Goal: Transaction & Acquisition: Purchase product/service

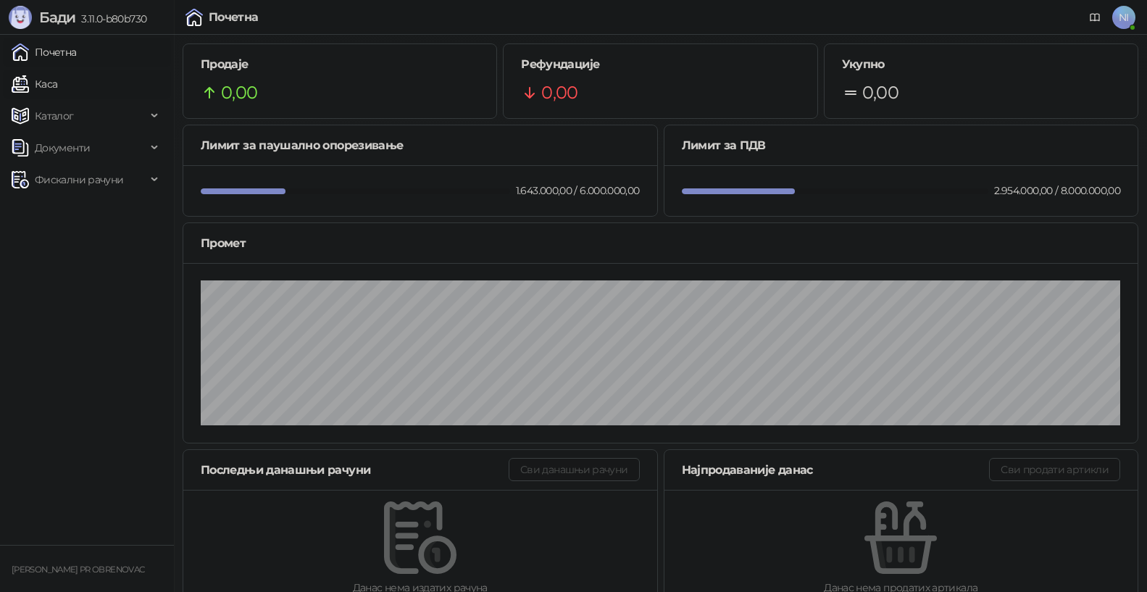
click at [57, 90] on link "Каса" at bounding box center [35, 84] width 46 height 29
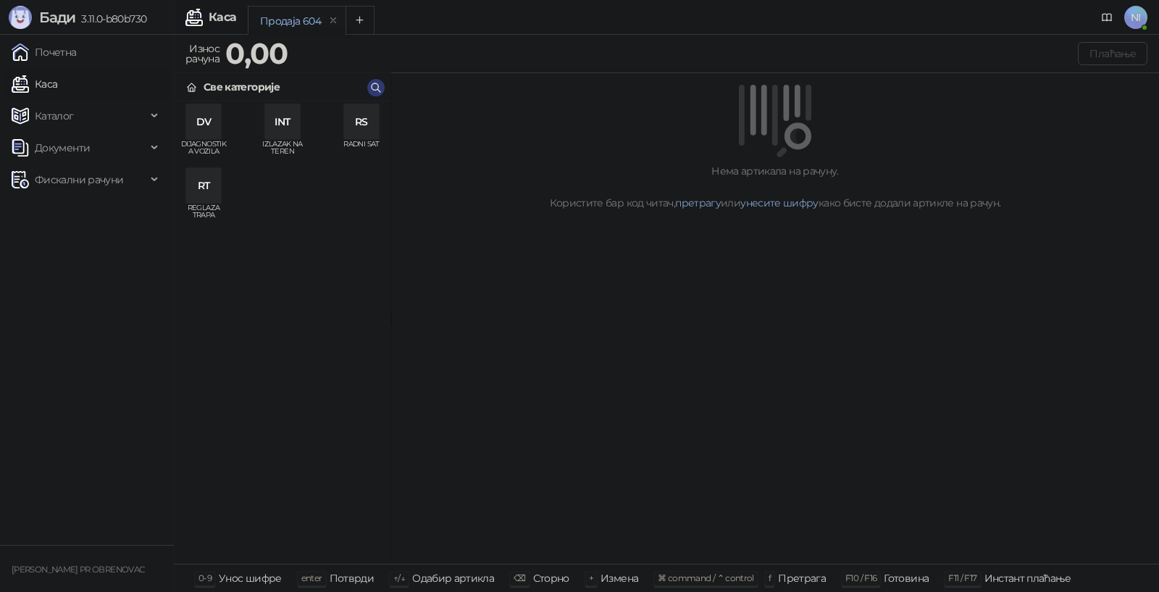
click at [207, 126] on div "DV" at bounding box center [203, 121] width 35 height 35
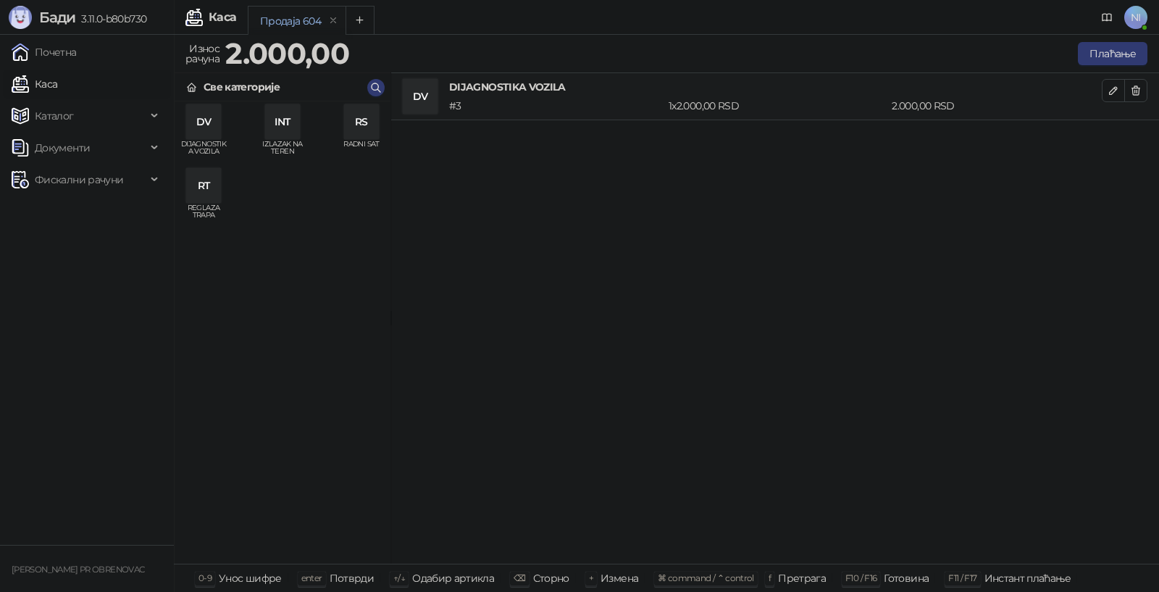
click at [368, 128] on div "RS" at bounding box center [361, 121] width 35 height 35
click at [1111, 138] on icon "button" at bounding box center [1114, 138] width 12 height 12
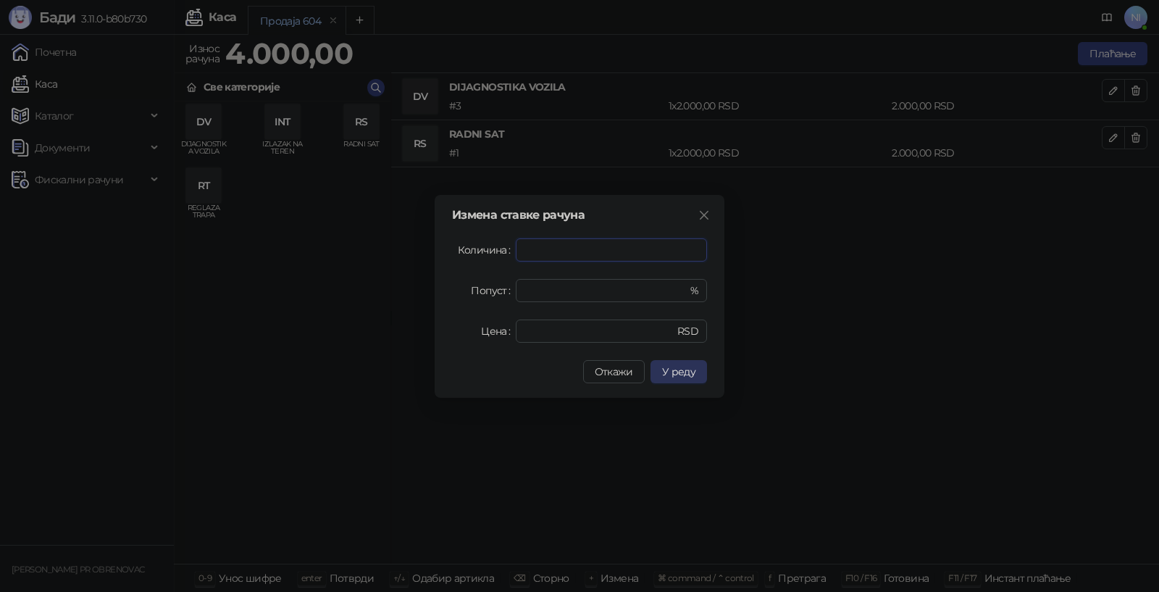
type input "***"
drag, startPoint x: 690, startPoint y: 380, endPoint x: 706, endPoint y: 369, distance: 19.9
click at [693, 378] on button "У реду" at bounding box center [679, 371] width 57 height 23
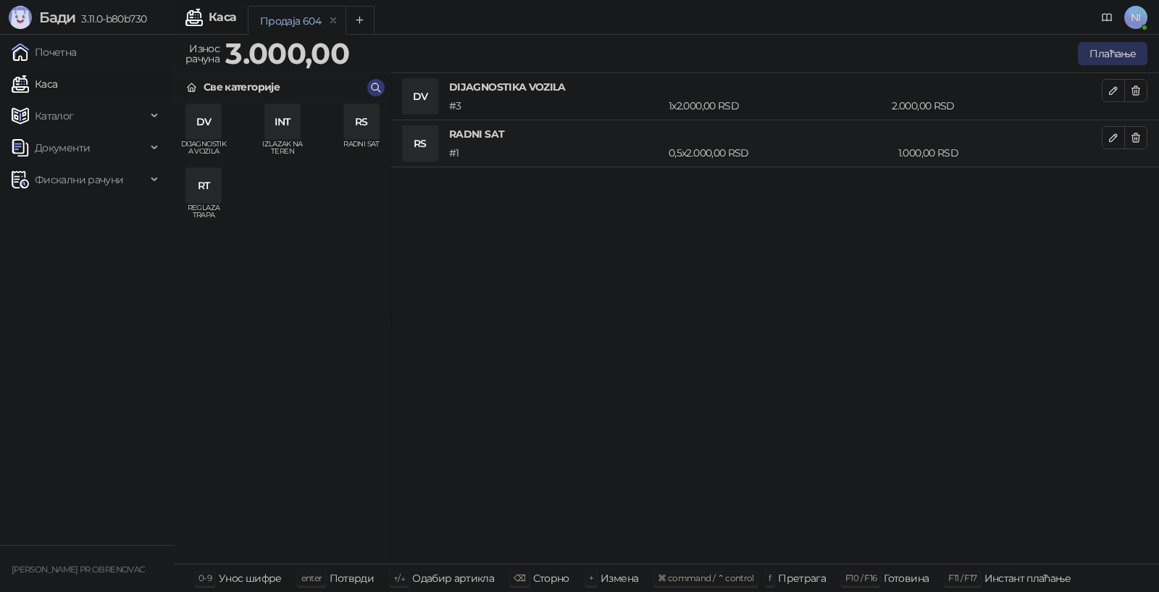
click at [1100, 51] on button "Плаћање" at bounding box center [1113, 53] width 70 height 23
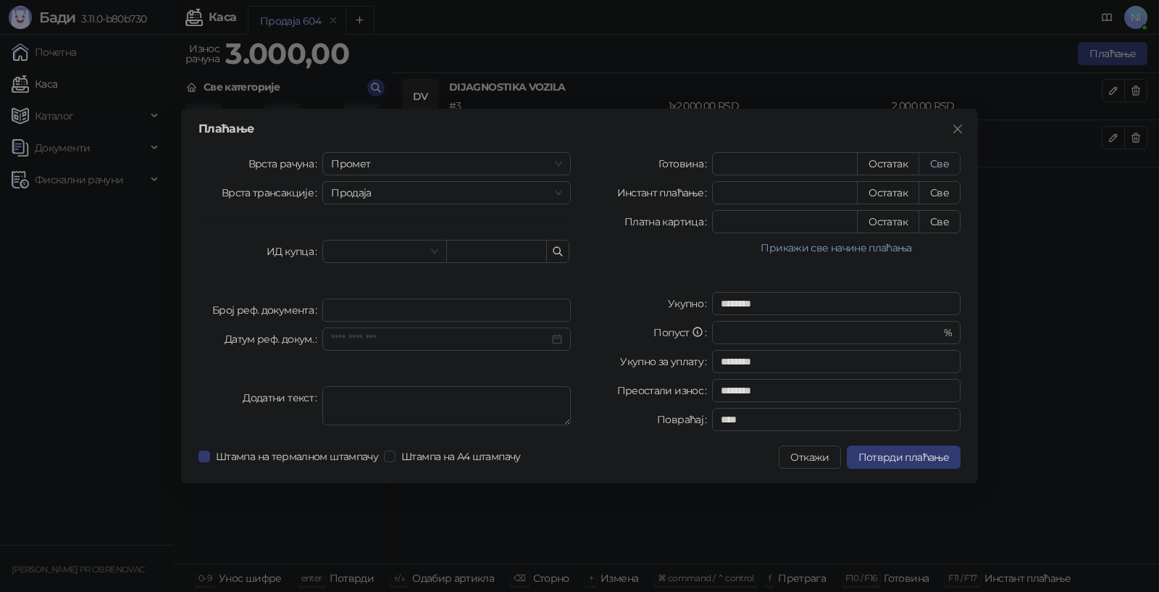
click at [935, 157] on button "Све" at bounding box center [940, 163] width 42 height 23
type input "****"
click at [896, 456] on span "Потврди плаћање" at bounding box center [904, 457] width 91 height 13
